Goal: Task Accomplishment & Management: Manage account settings

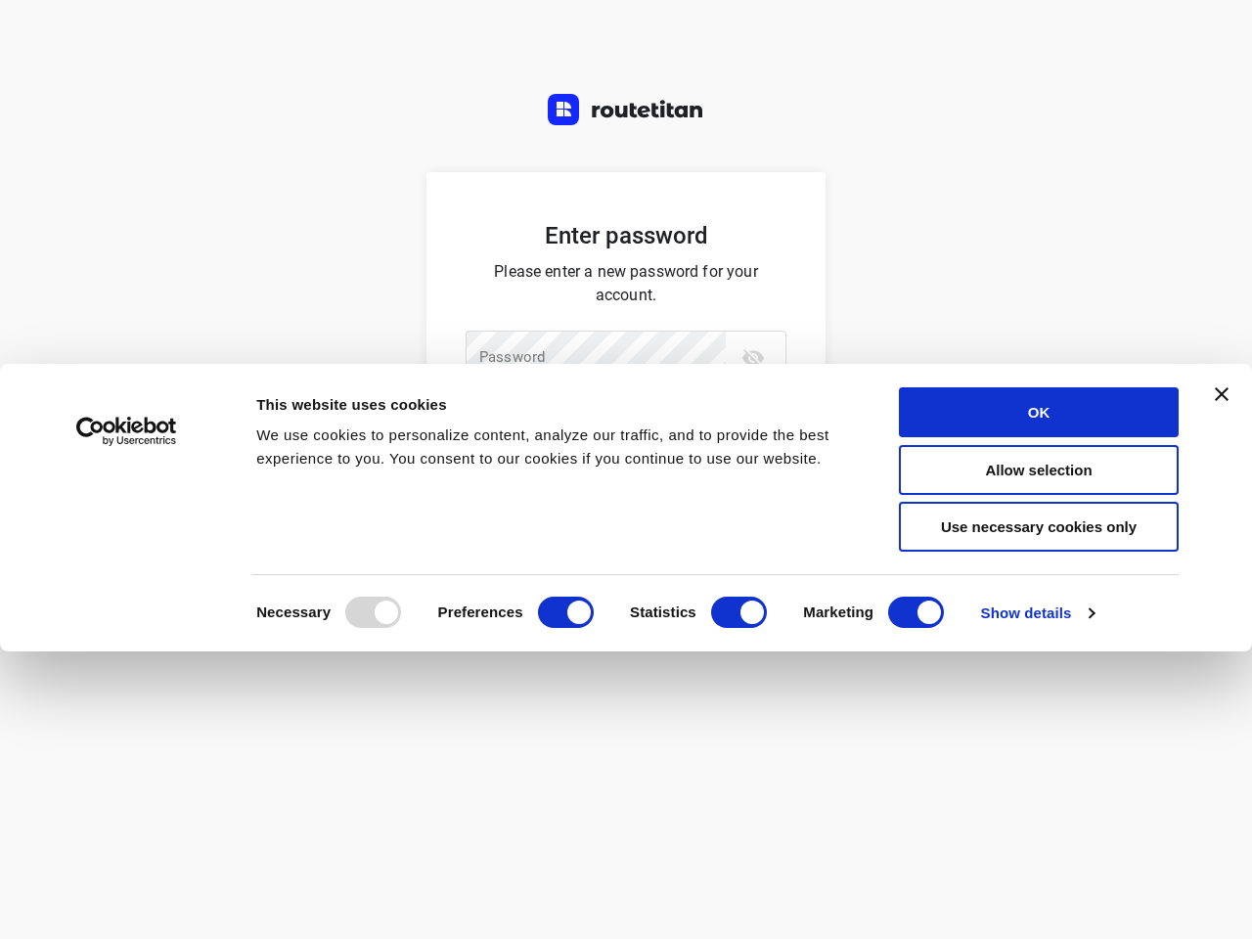
click at [626, 469] on div "We use cookies to personalize content, analyze our traffic, and to provide the …" at bounding box center [555, 446] width 598 height 47
click at [373, 612] on div at bounding box center [373, 611] width 56 height 31
click at [565, 612] on input "Preferences" at bounding box center [566, 611] width 56 height 31
checkbox input "false"
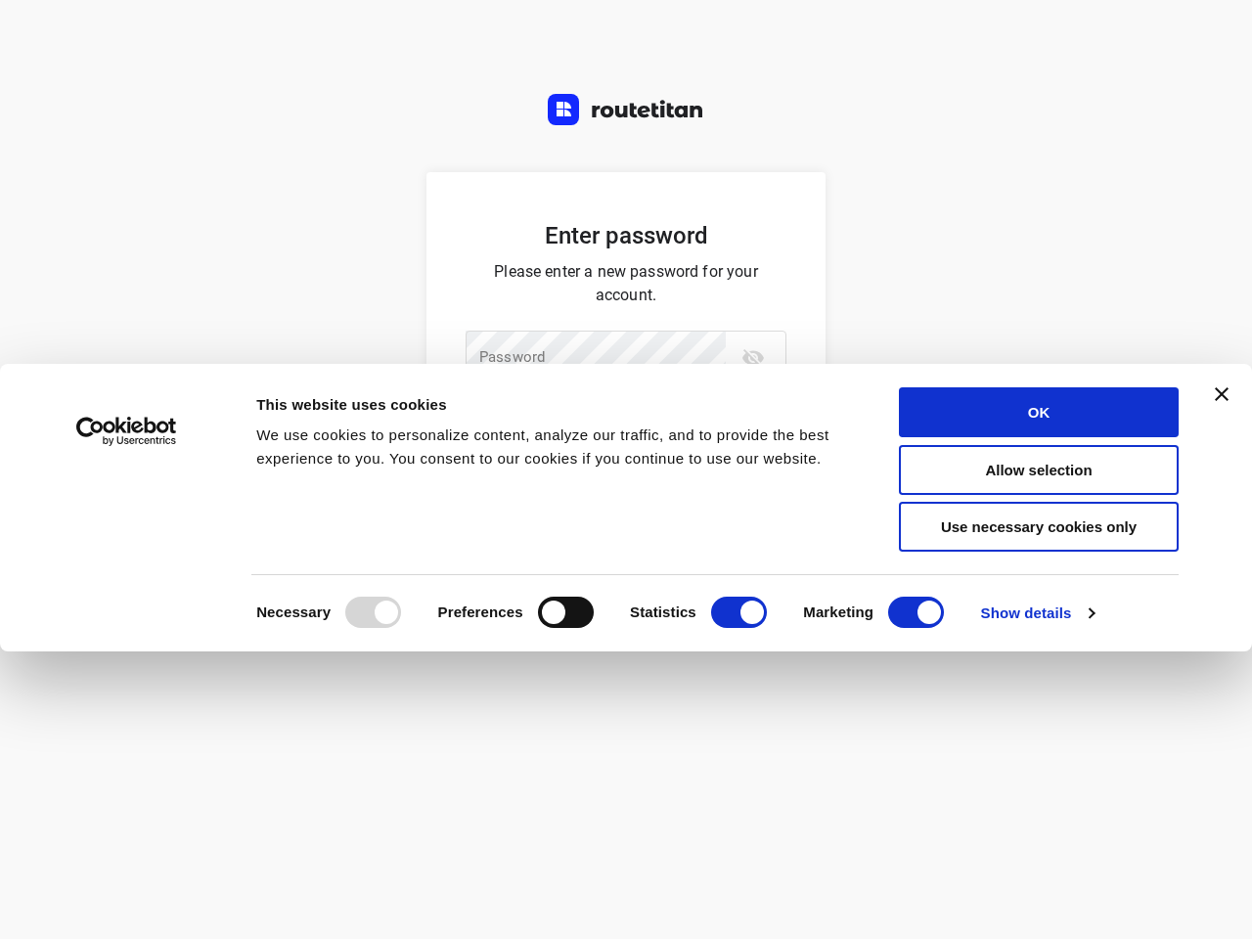
click at [738, 612] on input "Statistics" at bounding box center [739, 611] width 56 height 31
checkbox input "false"
click at [915, 612] on input "Marketing" at bounding box center [916, 611] width 56 height 31
checkbox input "false"
click at [1037, 613] on link "Show details" at bounding box center [1037, 612] width 113 height 29
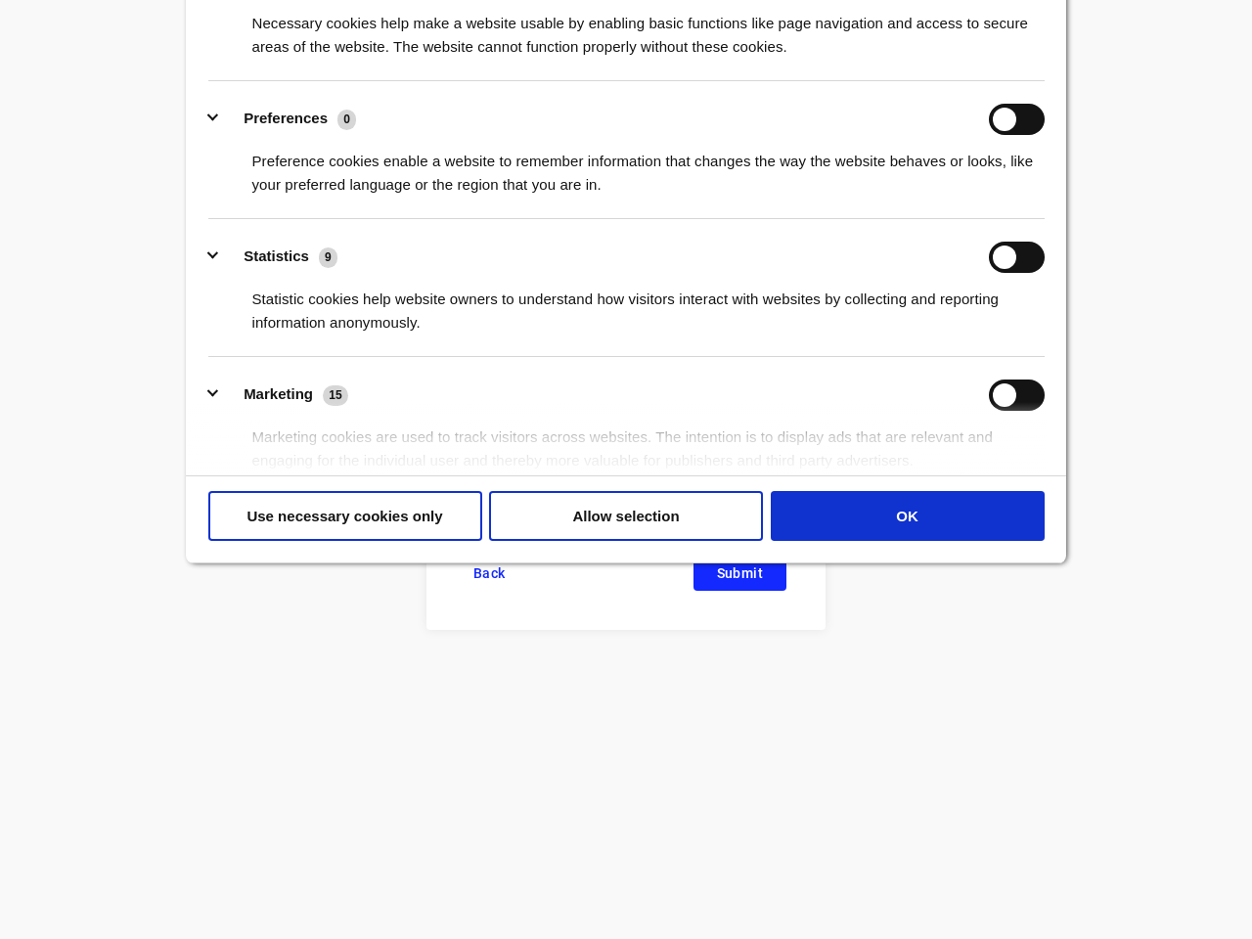
click at [1038, 412] on div "Marketing cookies are used to track visitors across websites. The intention is …" at bounding box center [626, 442] width 836 height 62
click at [1038, 469] on div "Details Necessary 12 Necessary cookies help make a website usable by enabling b…" at bounding box center [626, 209] width 880 height 533
click at [1038, 526] on button "OK" at bounding box center [908, 516] width 274 height 50
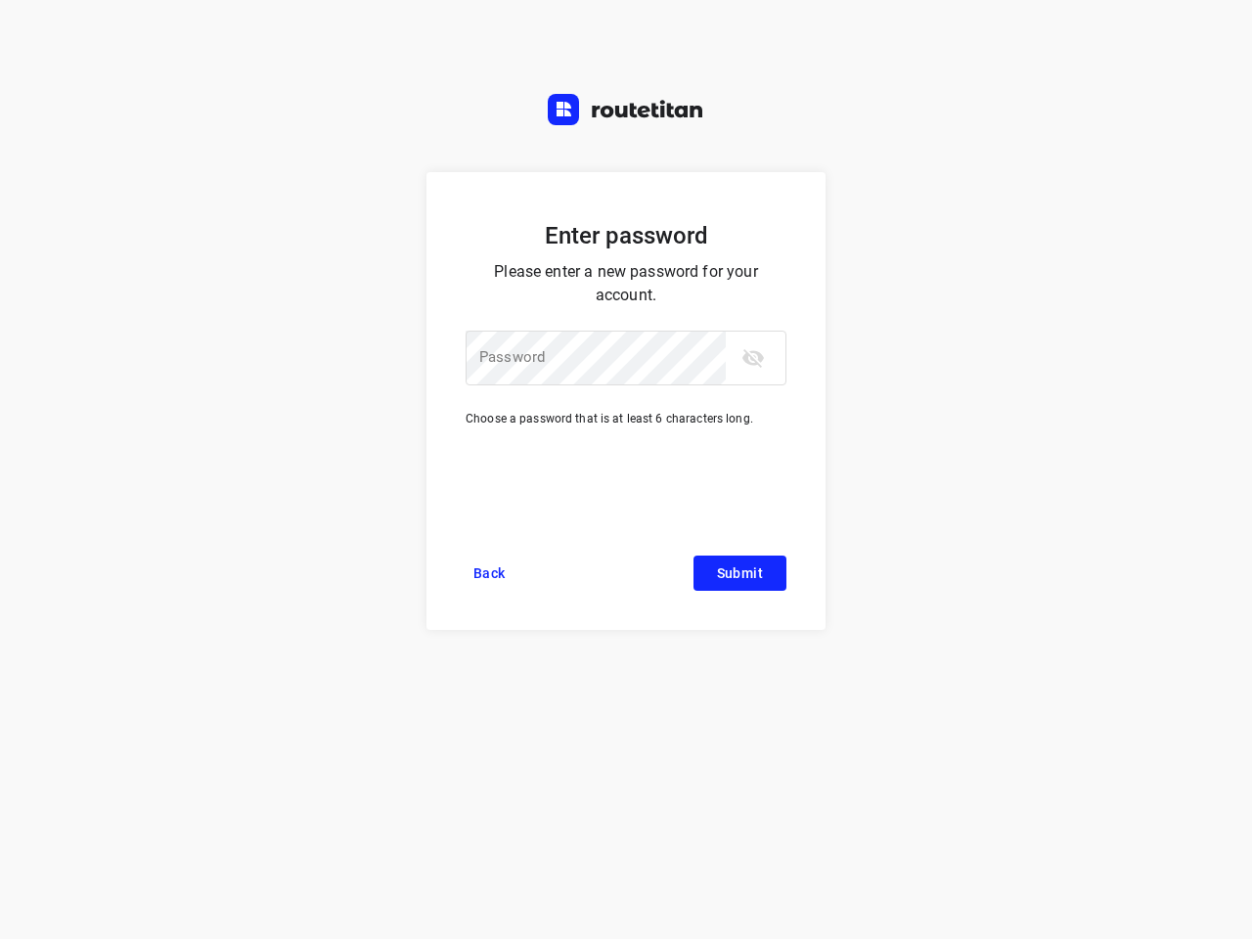
click at [1221, 394] on div "Enter password Please enter a new password for your account. Password Password …" at bounding box center [626, 469] width 1252 height 939
